Goal: Task Accomplishment & Management: Manage account settings

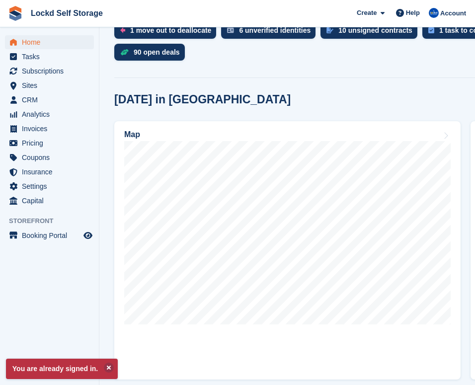
scroll to position [238, 0]
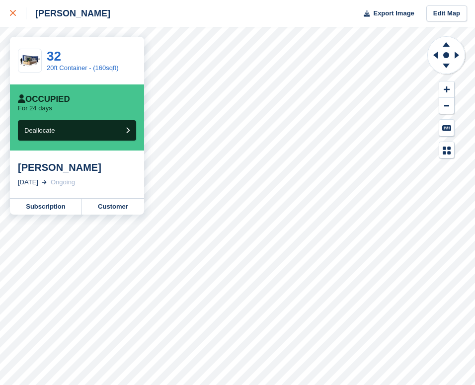
click at [16, 7] on div at bounding box center [18, 13] width 16 height 12
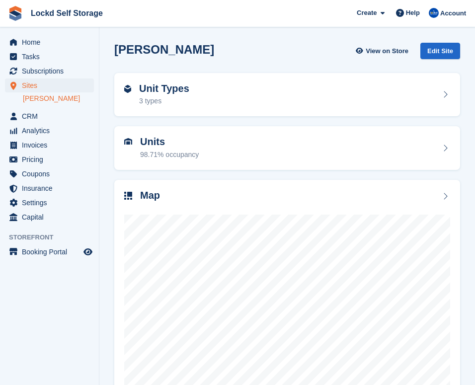
click at [40, 88] on span "Sites" at bounding box center [52, 85] width 60 height 14
click at [43, 73] on span "Subscriptions" at bounding box center [52, 71] width 60 height 14
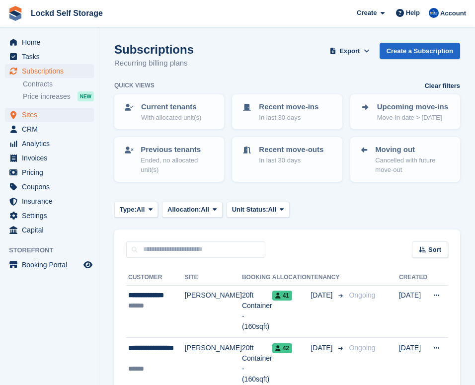
click at [57, 111] on span "Sites" at bounding box center [52, 115] width 60 height 14
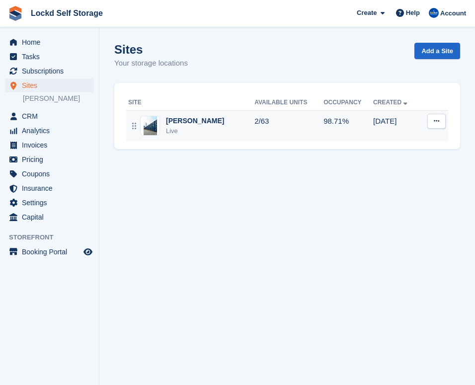
click at [200, 125] on div "Horley Live" at bounding box center [191, 126] width 126 height 20
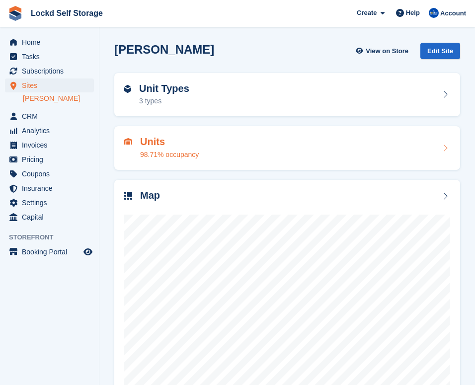
click at [182, 150] on div "98.71% occupancy" at bounding box center [169, 155] width 59 height 10
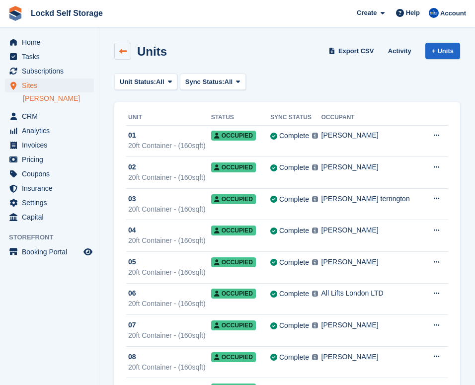
click at [123, 50] on icon at bounding box center [122, 51] width 7 height 7
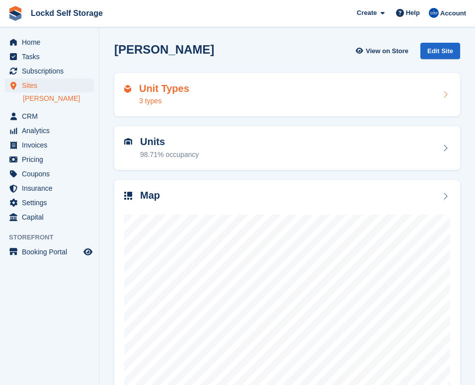
click at [172, 100] on div "3 types" at bounding box center [164, 101] width 50 height 10
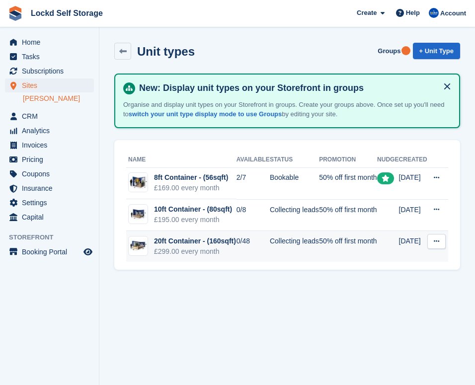
click at [236, 262] on td "0/48" at bounding box center [252, 246] width 33 height 31
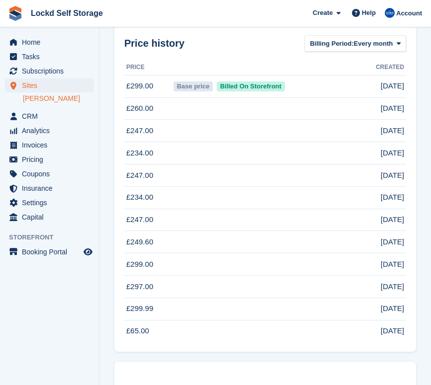
scroll to position [1282, 0]
click at [159, 120] on td "£260.00" at bounding box center [147, 108] width 47 height 22
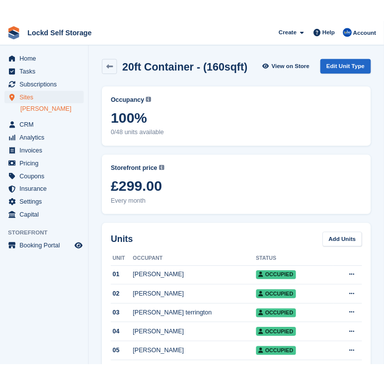
scroll to position [0, 0]
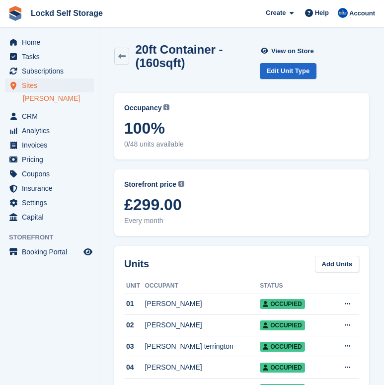
click at [41, 86] on span "Sites" at bounding box center [52, 85] width 60 height 14
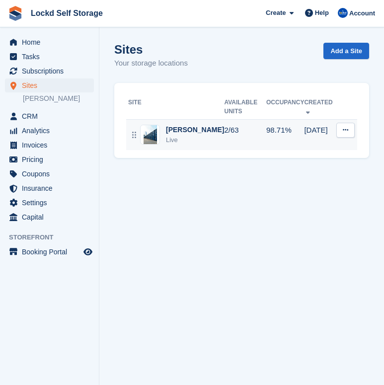
click at [185, 125] on div "[PERSON_NAME]" at bounding box center [195, 130] width 58 height 10
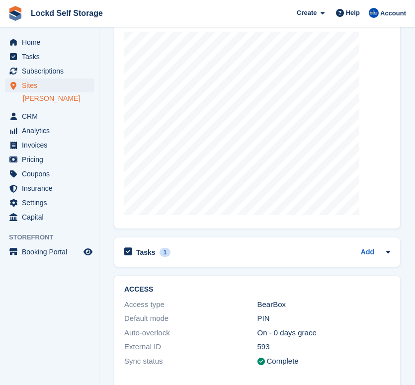
scroll to position [231, 0]
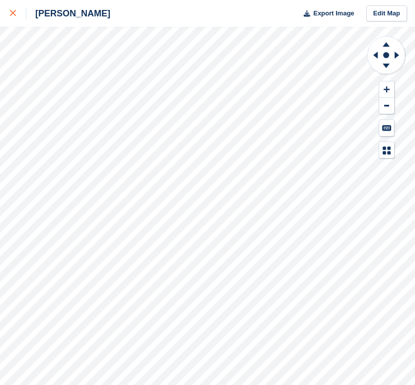
click at [14, 17] on div at bounding box center [18, 13] width 16 height 12
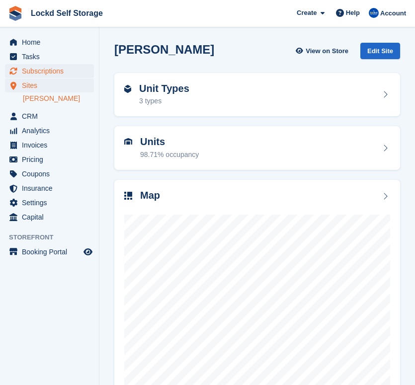
click at [70, 66] on span "Subscriptions" at bounding box center [52, 71] width 60 height 14
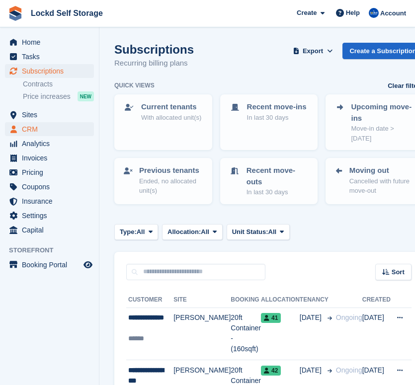
click at [41, 130] on span "CRM" at bounding box center [52, 129] width 60 height 14
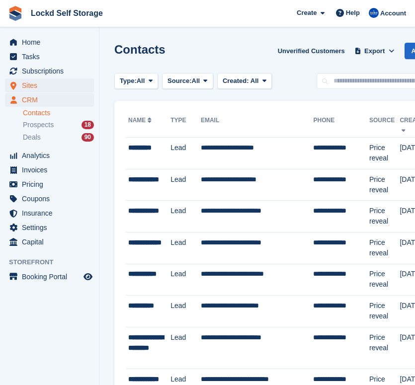
click at [44, 83] on span "Sites" at bounding box center [52, 85] width 60 height 14
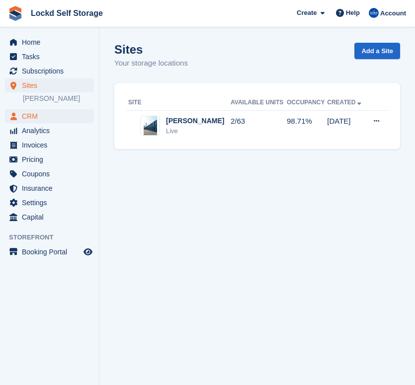
click at [43, 122] on span "CRM" at bounding box center [52, 116] width 60 height 14
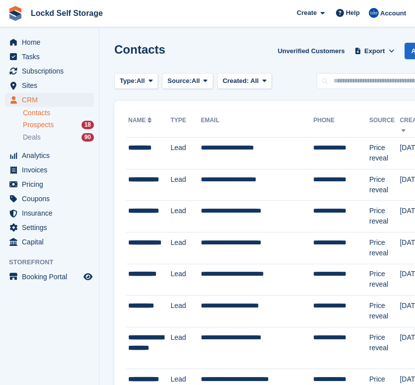
click at [54, 125] on span "Prospects" at bounding box center [38, 124] width 31 height 9
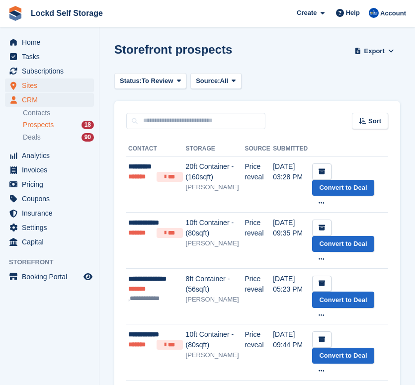
click at [49, 85] on span "Sites" at bounding box center [52, 85] width 60 height 14
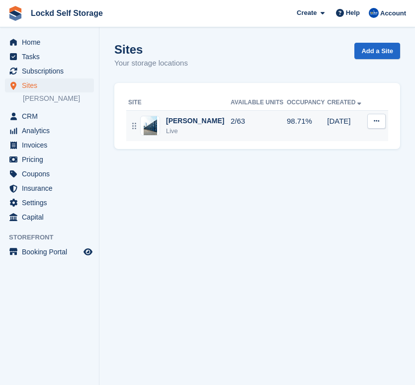
click at [196, 131] on div "Horley Live" at bounding box center [179, 126] width 102 height 20
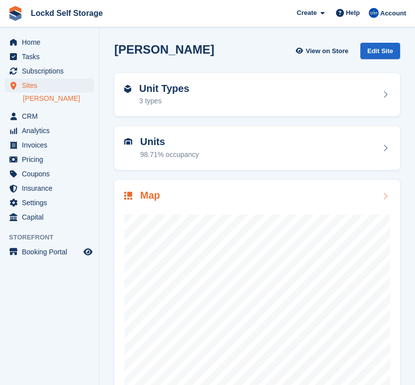
scroll to position [50, 0]
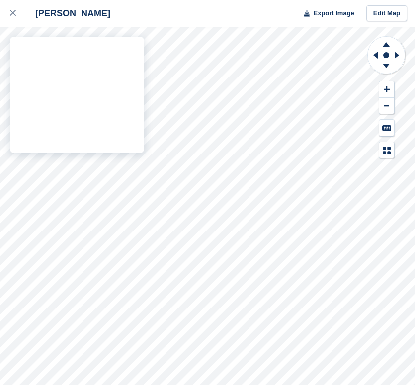
click at [127, 201] on div "Horley Export Image Edit Map" at bounding box center [207, 192] width 415 height 385
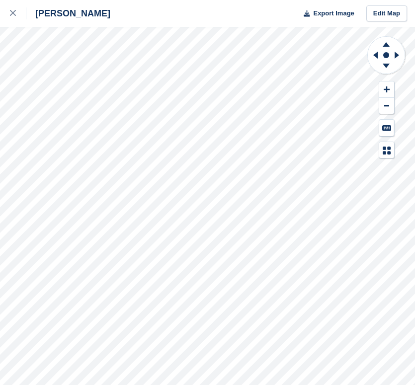
click at [127, 53] on div "Horley Export Image Edit Map" at bounding box center [207, 192] width 415 height 385
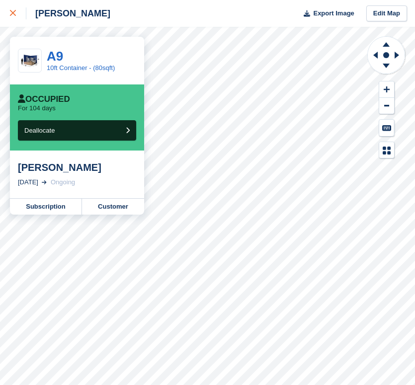
click at [12, 13] on icon at bounding box center [13, 13] width 6 height 6
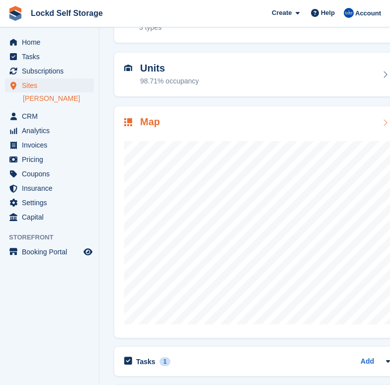
scroll to position [80, 0]
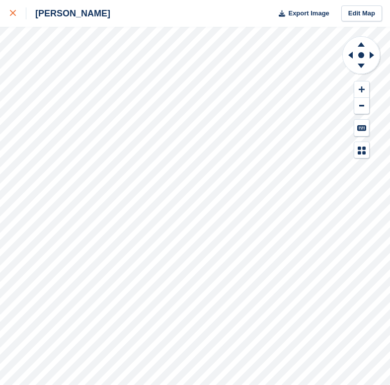
click at [18, 11] on div at bounding box center [18, 13] width 16 height 12
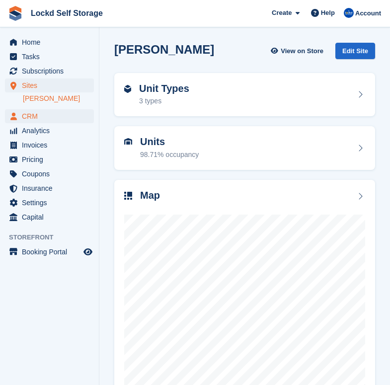
click at [46, 112] on span "CRM" at bounding box center [52, 116] width 60 height 14
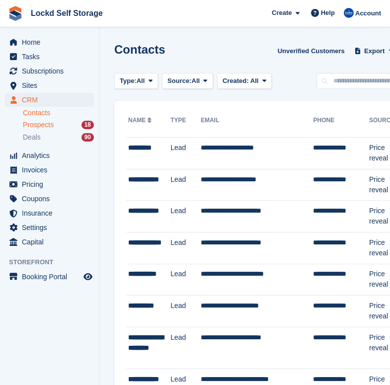
click at [50, 127] on span "Prospects" at bounding box center [38, 124] width 31 height 9
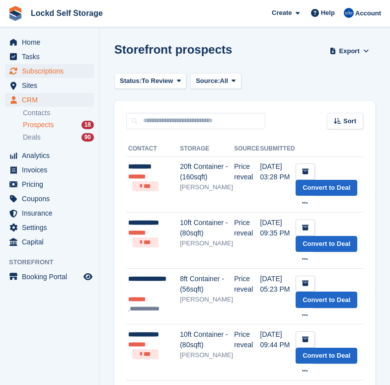
click at [65, 75] on span "Subscriptions" at bounding box center [52, 71] width 60 height 14
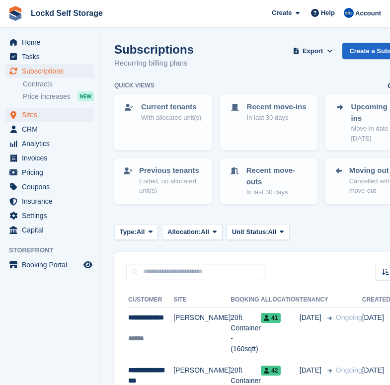
click at [51, 116] on span "Sites" at bounding box center [52, 115] width 60 height 14
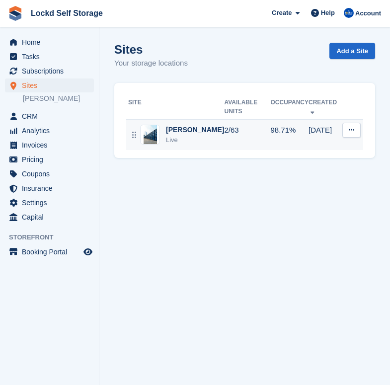
click at [224, 131] on td "2/63" at bounding box center [247, 134] width 46 height 31
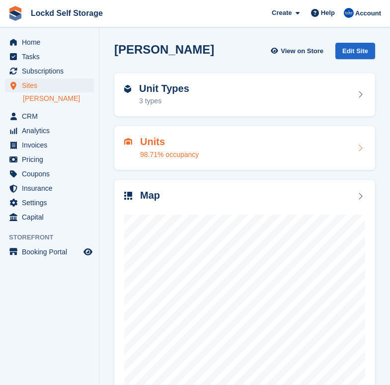
click at [187, 148] on div "Units 98.71% occupancy" at bounding box center [169, 148] width 59 height 24
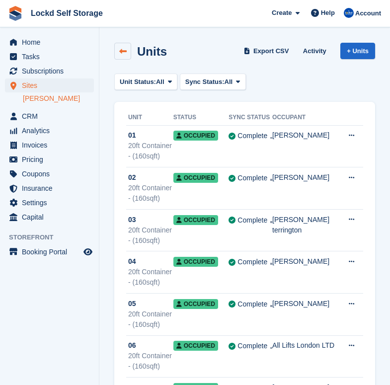
click at [124, 48] on icon at bounding box center [122, 51] width 7 height 7
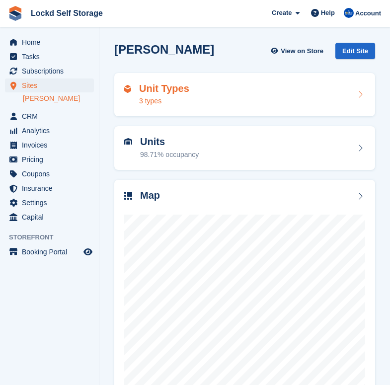
click at [169, 101] on div "3 types" at bounding box center [164, 101] width 50 height 10
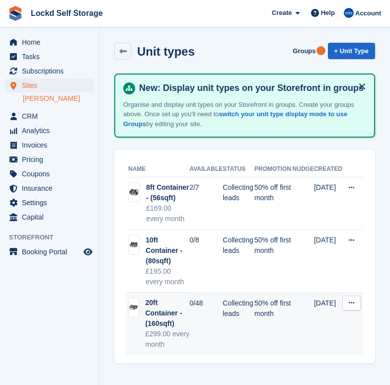
click at [195, 320] on td "0/48" at bounding box center [205, 324] width 33 height 63
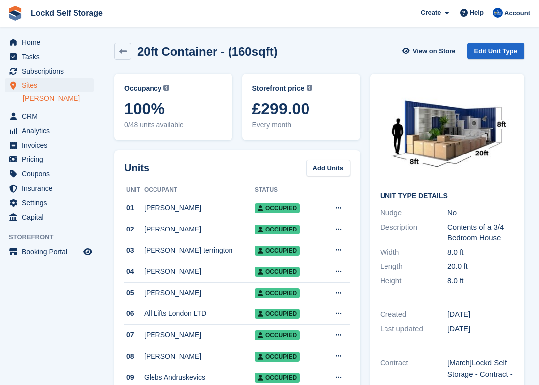
click at [262, 109] on span "£299.00" at bounding box center [301, 109] width 98 height 18
click at [64, 69] on span "Subscriptions" at bounding box center [52, 71] width 60 height 14
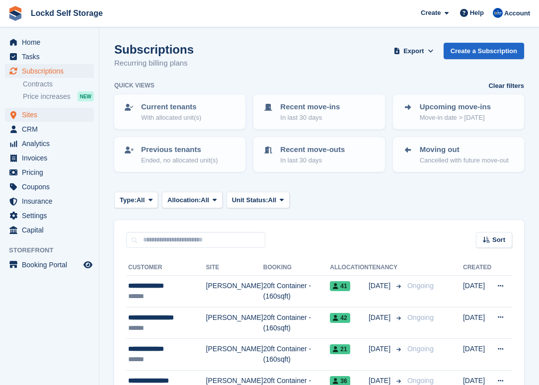
click at [70, 117] on span "Sites" at bounding box center [52, 115] width 60 height 14
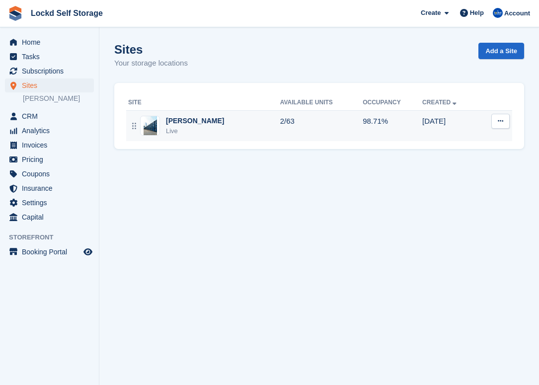
click at [184, 122] on div "[PERSON_NAME]" at bounding box center [195, 121] width 58 height 10
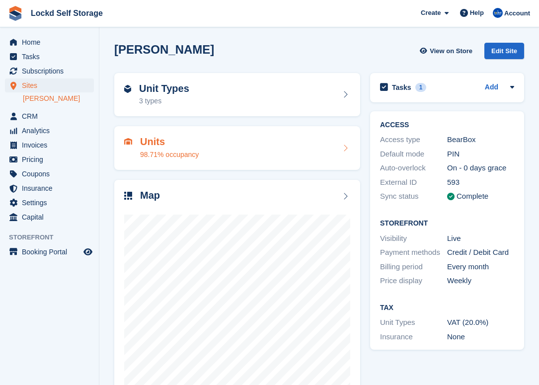
click at [160, 166] on div "Units 98.71% occupancy" at bounding box center [237, 148] width 246 height 44
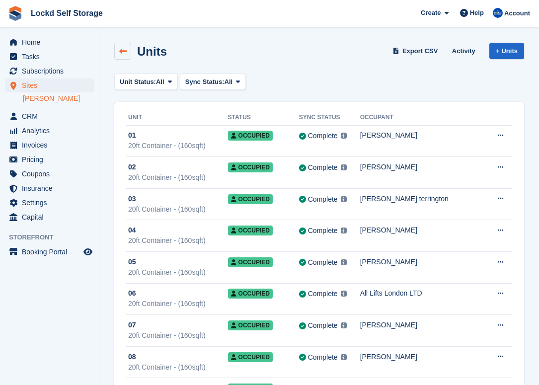
click at [123, 51] on icon at bounding box center [122, 51] width 7 height 7
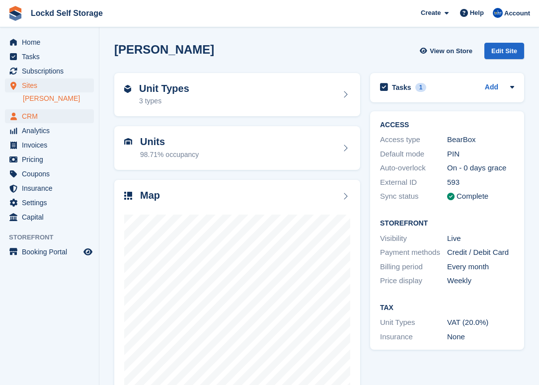
click at [51, 121] on span "CRM" at bounding box center [52, 116] width 60 height 14
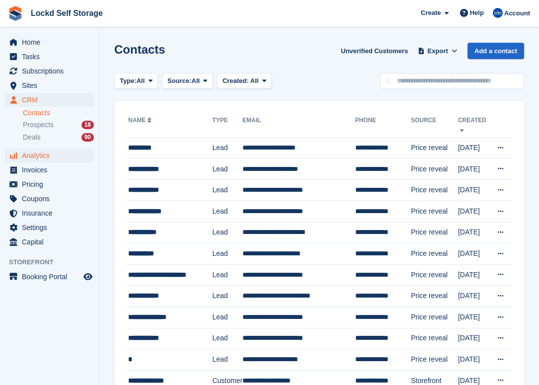
click at [46, 159] on span "Analytics" at bounding box center [52, 156] width 60 height 14
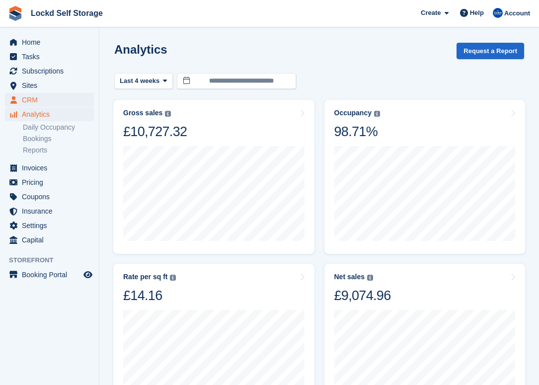
click at [52, 100] on span "CRM" at bounding box center [52, 100] width 60 height 14
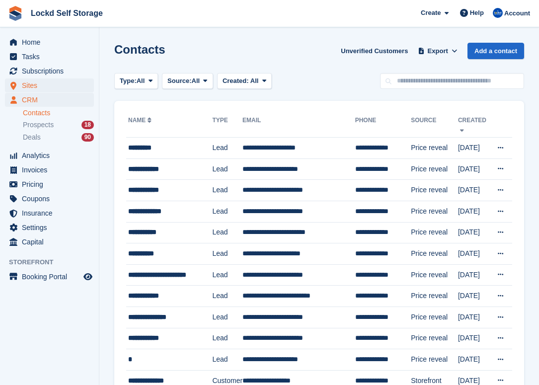
click at [48, 87] on span "Sites" at bounding box center [52, 85] width 60 height 14
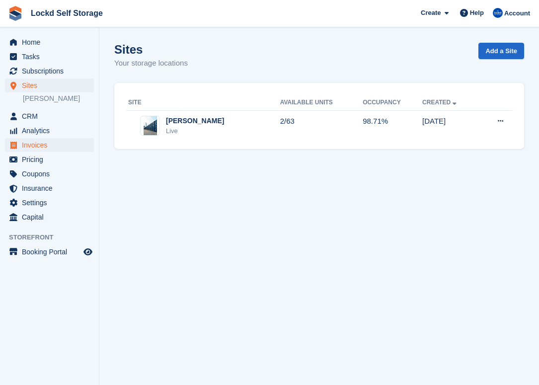
click at [62, 140] on span "Invoices" at bounding box center [52, 145] width 60 height 14
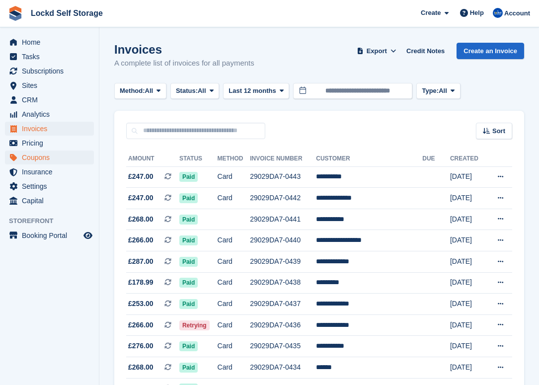
click at [53, 158] on span "Coupons" at bounding box center [52, 158] width 60 height 14
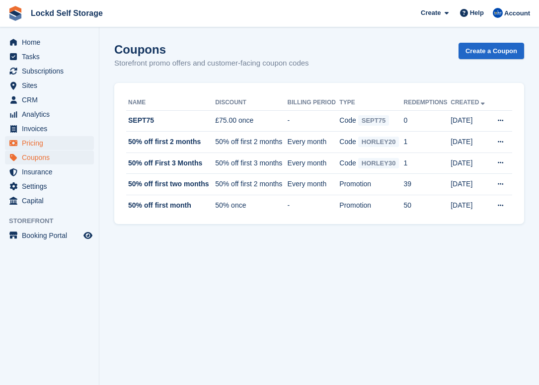
click at [50, 144] on span "Pricing" at bounding box center [52, 143] width 60 height 14
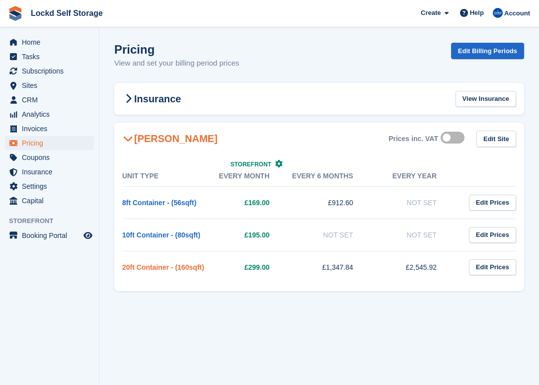
click at [150, 268] on link "20ft Container - (160sqft)" at bounding box center [163, 267] width 82 height 8
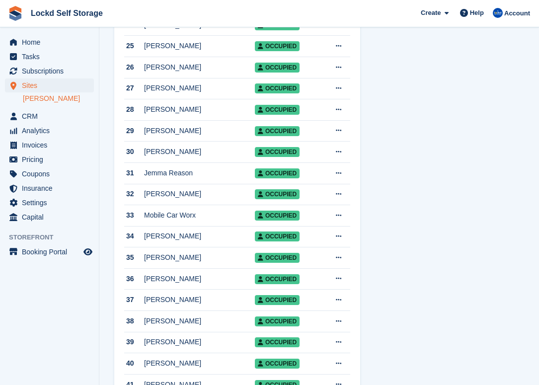
scroll to position [650, 0]
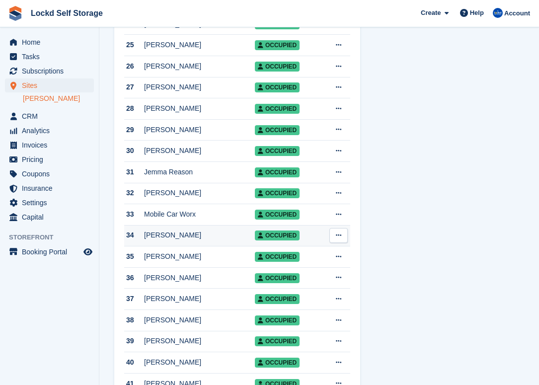
click at [195, 240] on div "Tracy Neal" at bounding box center [199, 235] width 111 height 10
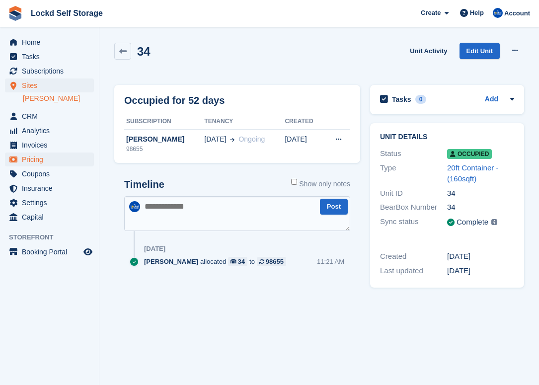
click at [41, 163] on span "Pricing" at bounding box center [52, 160] width 60 height 14
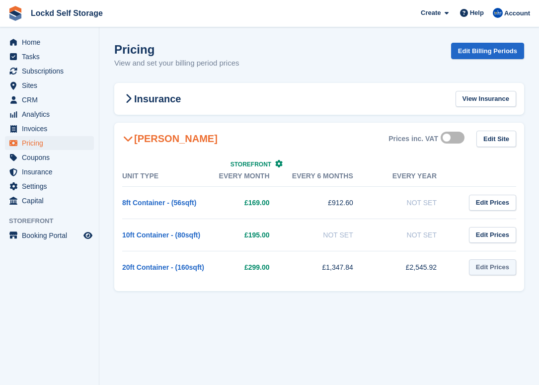
click at [484, 269] on link "Edit Prices" at bounding box center [492, 267] width 47 height 16
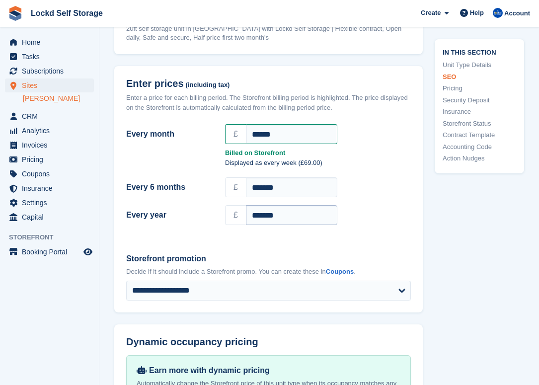
scroll to position [809, 0]
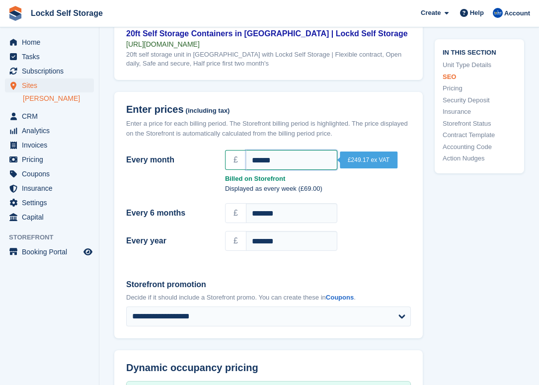
click at [277, 162] on input "******" at bounding box center [291, 160] width 91 height 20
click at [200, 166] on label "Every month" at bounding box center [169, 160] width 87 height 12
click at [246, 166] on input "******" at bounding box center [291, 160] width 91 height 20
click at [43, 162] on span "Pricing" at bounding box center [52, 160] width 60 height 14
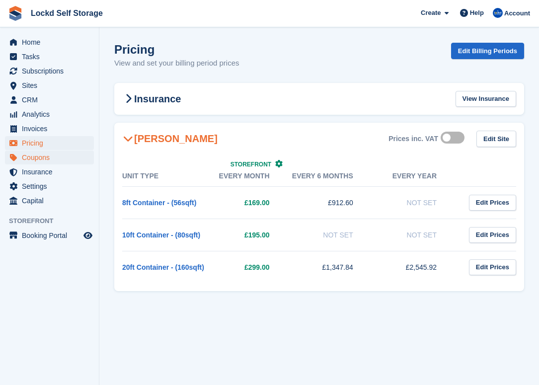
click at [50, 157] on span "Coupons" at bounding box center [52, 158] width 60 height 14
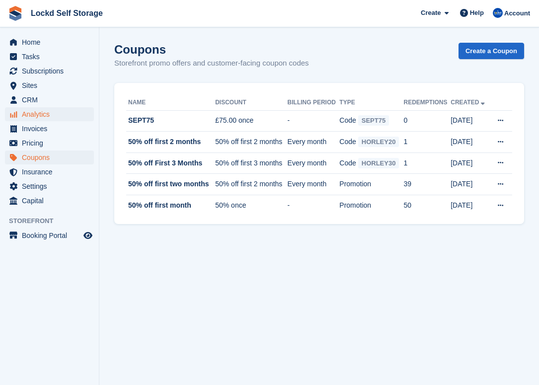
click at [49, 119] on span "Analytics" at bounding box center [52, 114] width 60 height 14
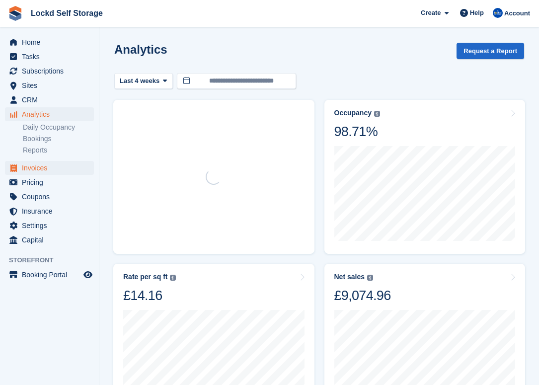
click at [50, 171] on span "Invoices" at bounding box center [52, 168] width 60 height 14
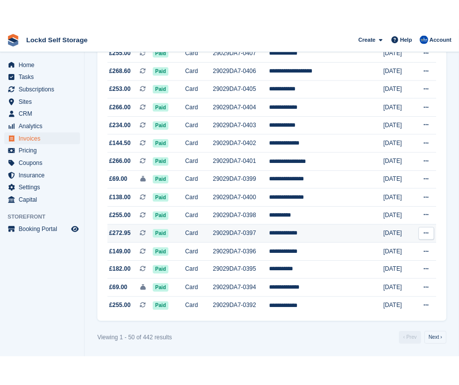
scroll to position [889, 0]
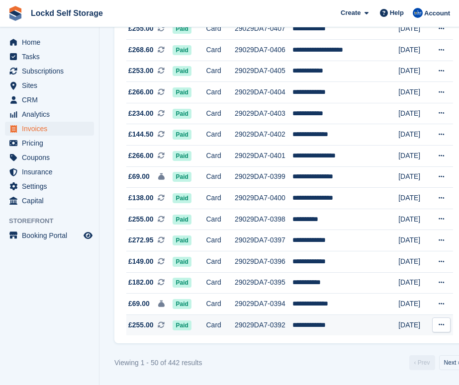
click at [329, 335] on td "**********" at bounding box center [332, 324] width 81 height 21
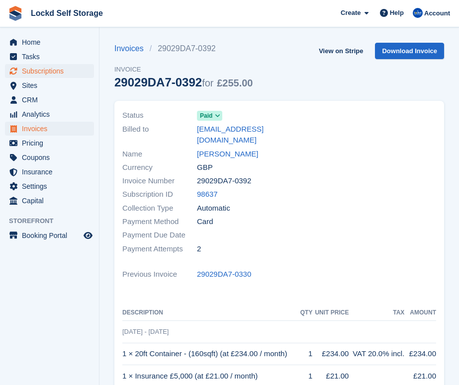
click at [49, 71] on span "Subscriptions" at bounding box center [52, 71] width 60 height 14
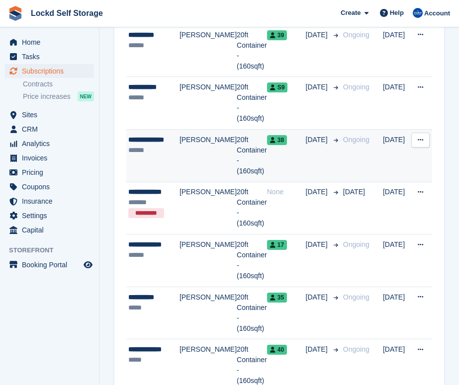
scroll to position [601, 0]
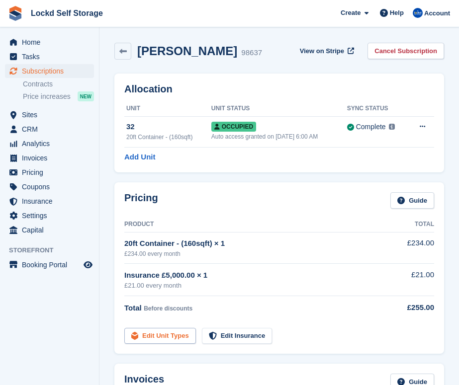
click at [154, 330] on link "Edit Unit Types" at bounding box center [160, 336] width 72 height 16
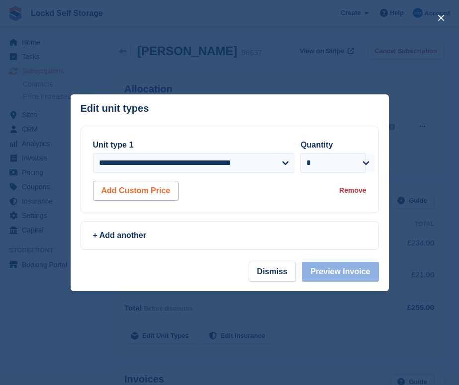
click at [154, 184] on button "Add Custom Price" at bounding box center [136, 191] width 86 height 20
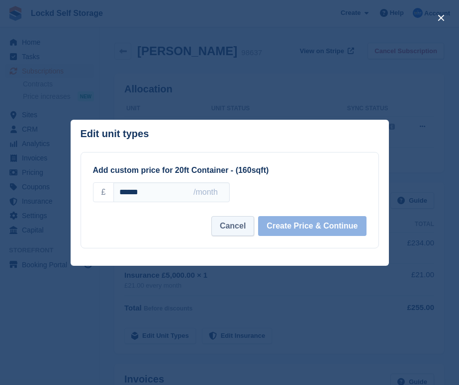
click at [228, 224] on button "Cancel" at bounding box center [232, 226] width 43 height 20
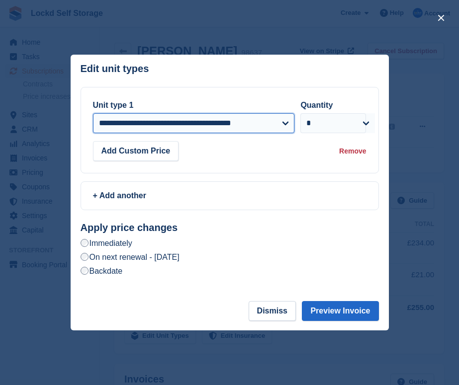
select select "*****"
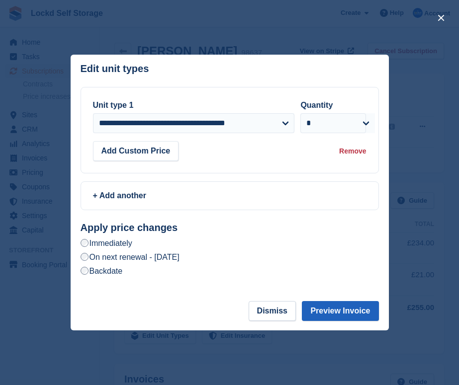
click at [324, 311] on button "Preview Invoice" at bounding box center [340, 311] width 77 height 20
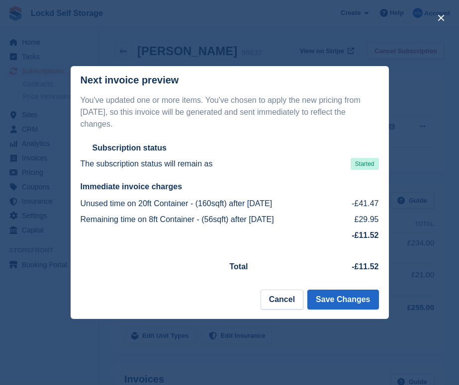
click at [351, 205] on td "-£41.47" at bounding box center [360, 204] width 36 height 16
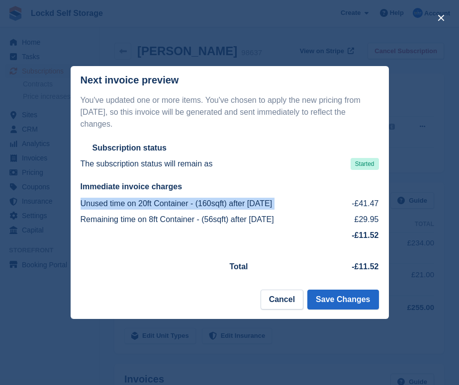
drag, startPoint x: 352, startPoint y: 206, endPoint x: 384, endPoint y: 206, distance: 32.3
click at [384, 206] on div "You've updated one or more items. You've chosen to apply the new pricing from t…" at bounding box center [230, 186] width 318 height 184
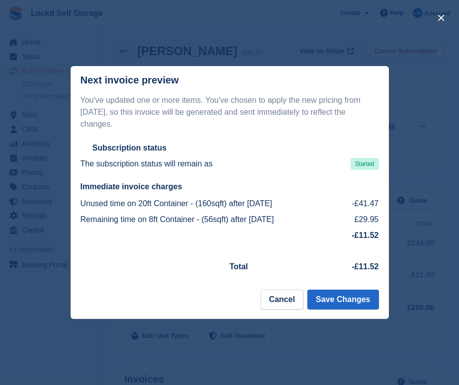
click at [379, 206] on div "You've updated one or more items. You've chosen to apply the new pricing from t…" at bounding box center [230, 186] width 318 height 184
drag, startPoint x: 257, startPoint y: 221, endPoint x: 332, endPoint y: 219, distance: 75.0
click at [332, 219] on td "Remaining time on 8ft Container - (56sqft) after 26 Sep 2025" at bounding box center [211, 220] width 262 height 16
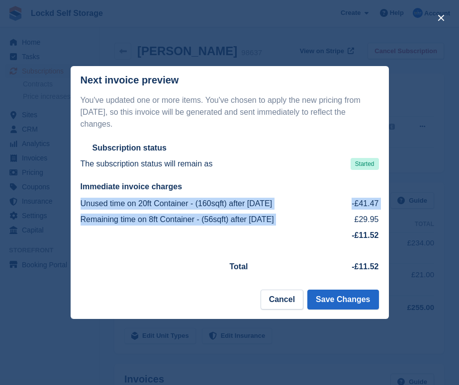
drag, startPoint x: 351, startPoint y: 219, endPoint x: 381, endPoint y: 218, distance: 29.8
click at [382, 219] on div "You've updated one or more items. You've chosen to apply the new pricing from t…" at bounding box center [230, 186] width 318 height 184
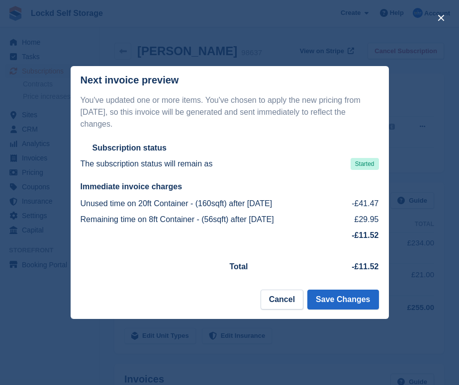
click at [376, 227] on td "£29.95" at bounding box center [360, 220] width 36 height 16
drag, startPoint x: 379, startPoint y: 267, endPoint x: 338, endPoint y: 265, distance: 40.8
click at [338, 265] on div "You've updated one or more items. You've chosen to apply the new pricing from t…" at bounding box center [230, 186] width 318 height 184
click at [335, 262] on td "-£11.52" at bounding box center [334, 266] width 88 height 23
drag, startPoint x: 348, startPoint y: 266, endPoint x: 379, endPoint y: 268, distance: 31.4
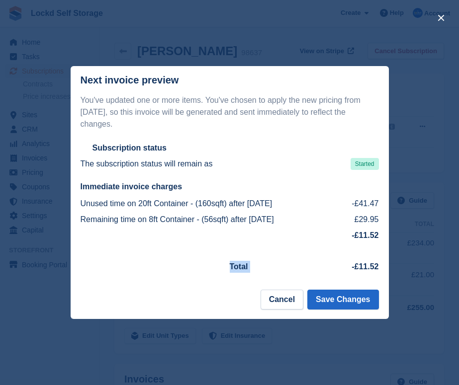
click at [379, 268] on div "You've updated one or more items. You've chosen to apply the new pricing from t…" at bounding box center [230, 186] width 318 height 184
click at [280, 297] on button "Cancel" at bounding box center [281, 300] width 43 height 20
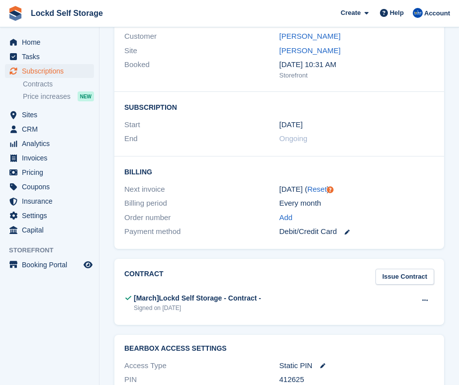
scroll to position [1152, 0]
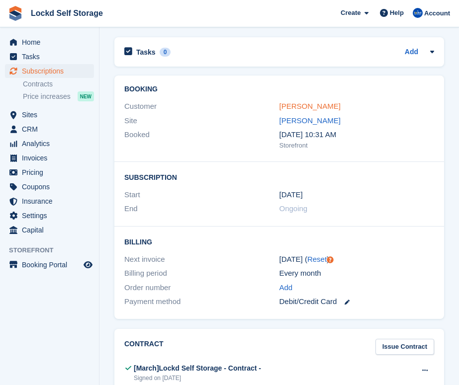
click at [293, 104] on link "[PERSON_NAME]" at bounding box center [309, 106] width 61 height 8
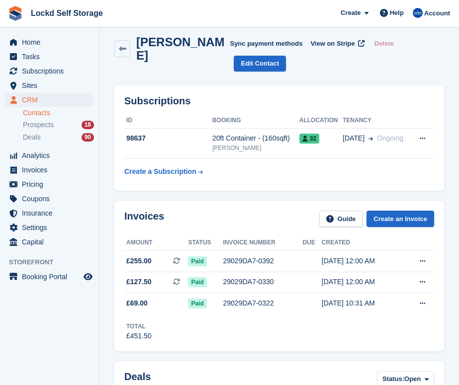
scroll to position [12, 0]
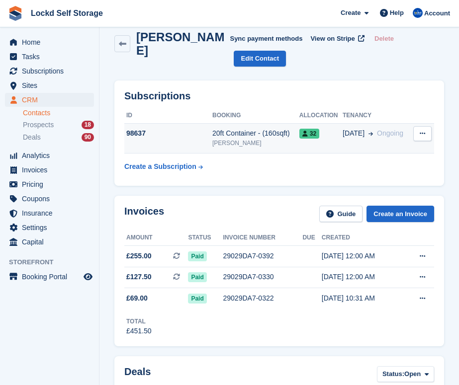
click at [232, 128] on div "20ft Container - (160sqft)" at bounding box center [255, 133] width 87 height 10
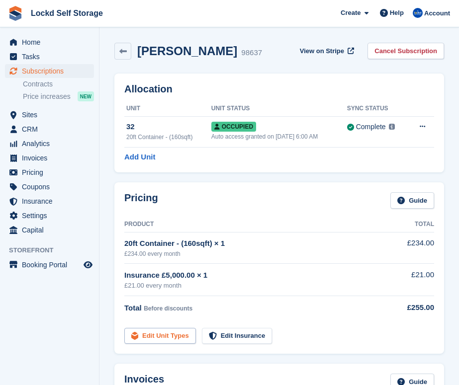
click at [159, 331] on link "Edit Unit Types" at bounding box center [160, 336] width 72 height 16
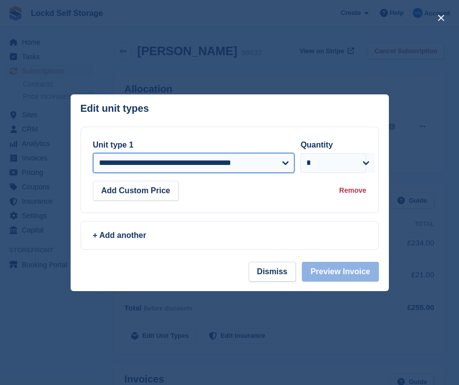
select select "*****"
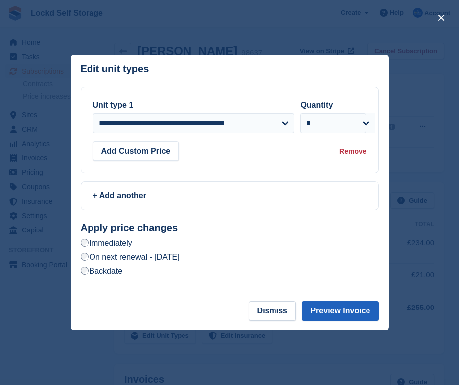
click at [318, 307] on button "Preview Invoice" at bounding box center [340, 311] width 77 height 20
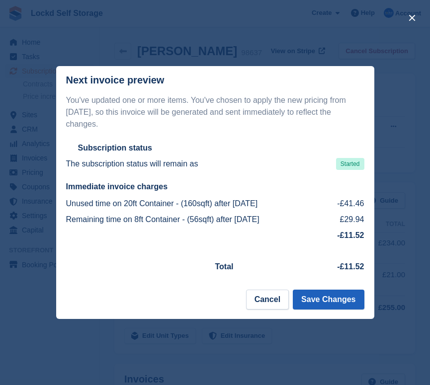
click at [316, 300] on button "Save Changes" at bounding box center [328, 300] width 71 height 20
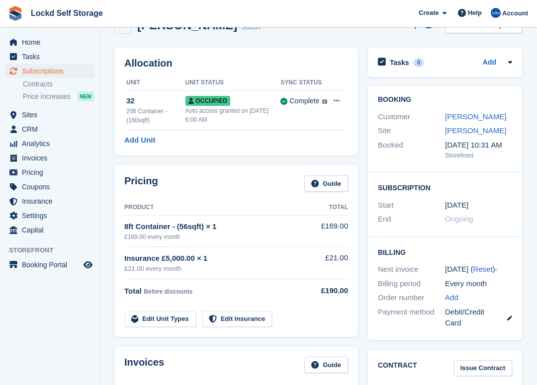
scroll to position [213, 0]
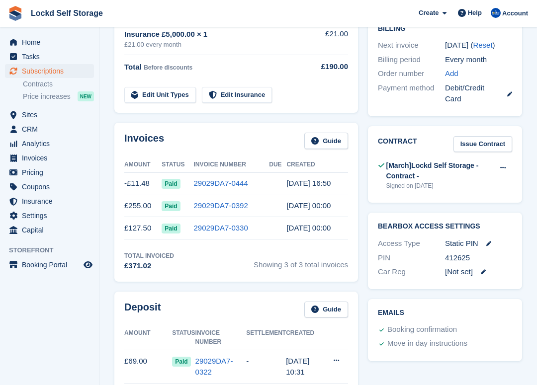
scroll to position [249, 0]
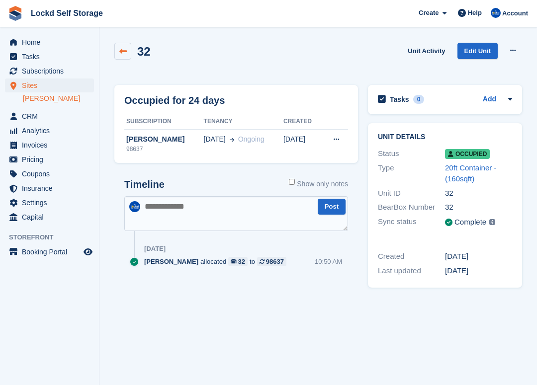
click at [125, 51] on icon at bounding box center [122, 51] width 7 height 7
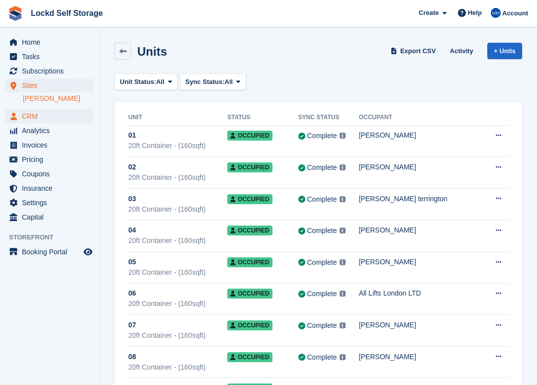
click at [66, 113] on span "CRM" at bounding box center [52, 116] width 60 height 14
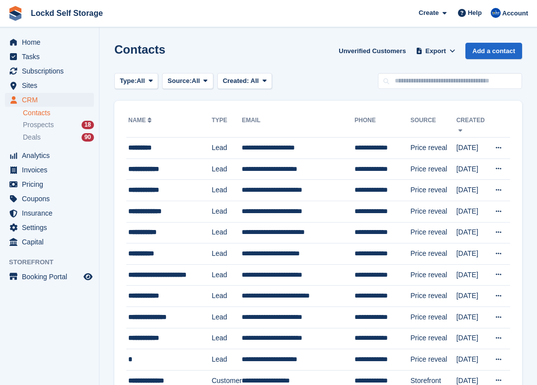
click at [491, 0] on div "Create Subscription Invoice Contact Deal Discount Page Help Chat Support Submit…" at bounding box center [473, 13] width 119 height 27
